Goal: Information Seeking & Learning: Learn about a topic

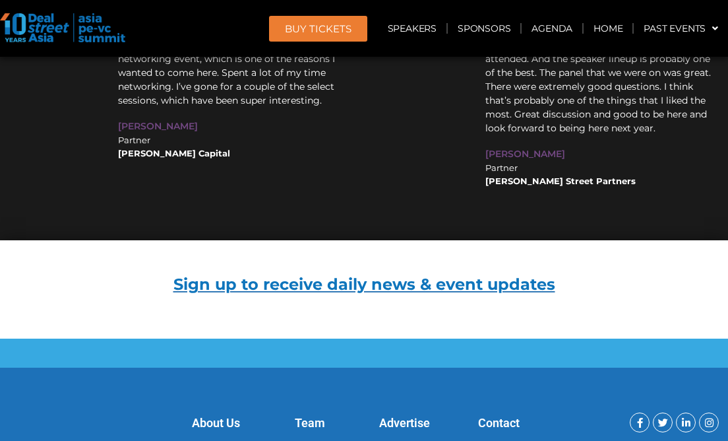
scroll to position [16044, 0]
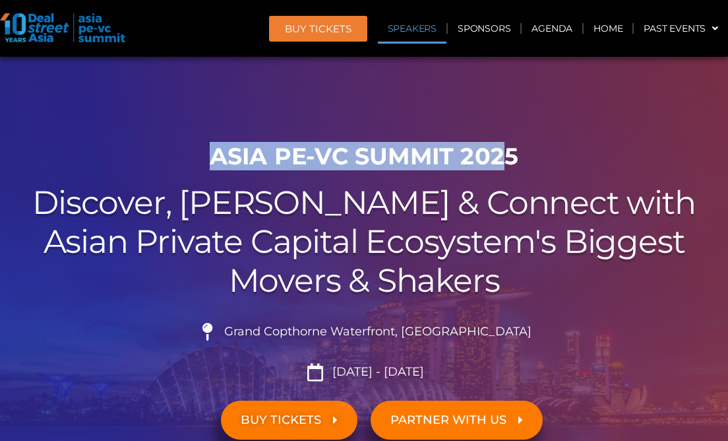
scroll to position [16044, 0]
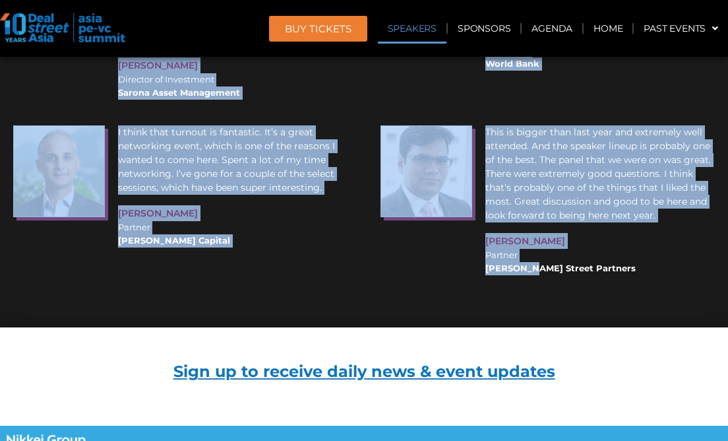
drag, startPoint x: 214, startPoint y: 149, endPoint x: 533, endPoint y: 153, distance: 318.6
click at [561, 29] on link "Agenda" at bounding box center [552, 28] width 61 height 30
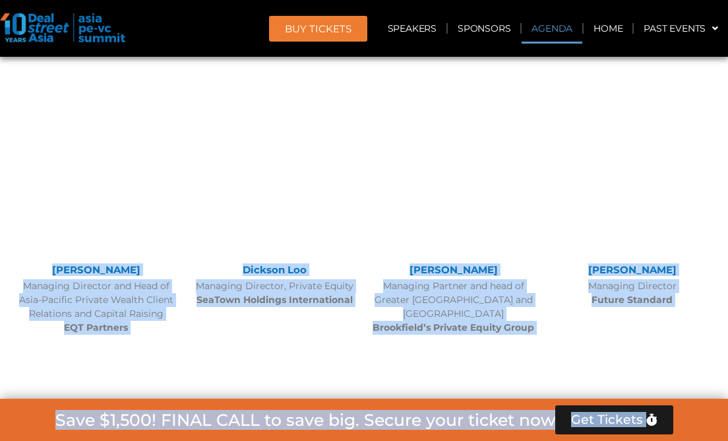
scroll to position [689, 0]
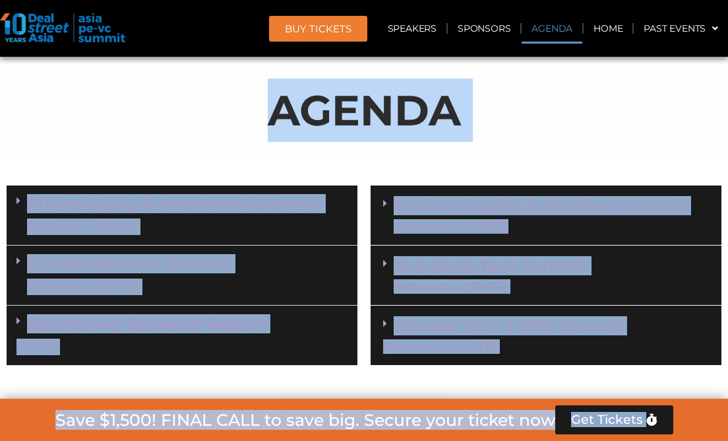
click at [619, 108] on p "AGENDA" at bounding box center [364, 109] width 715 height 63
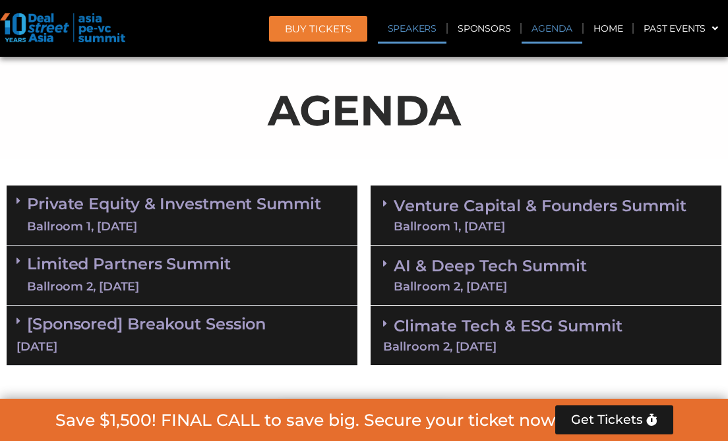
click at [423, 27] on link "Speakers" at bounding box center [412, 28] width 69 height 30
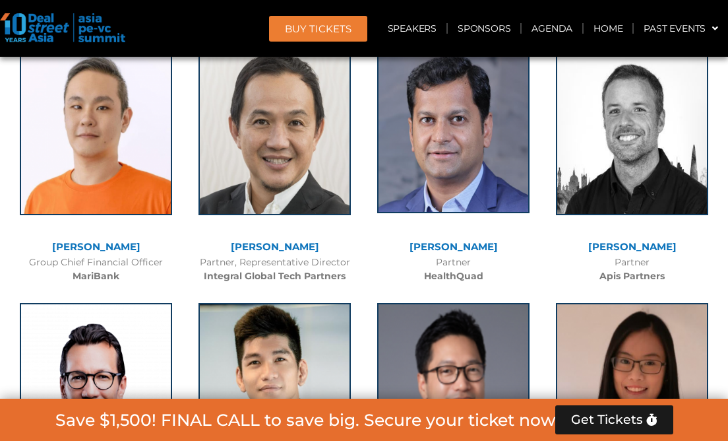
scroll to position [8218, 0]
